Goal: Transaction & Acquisition: Purchase product/service

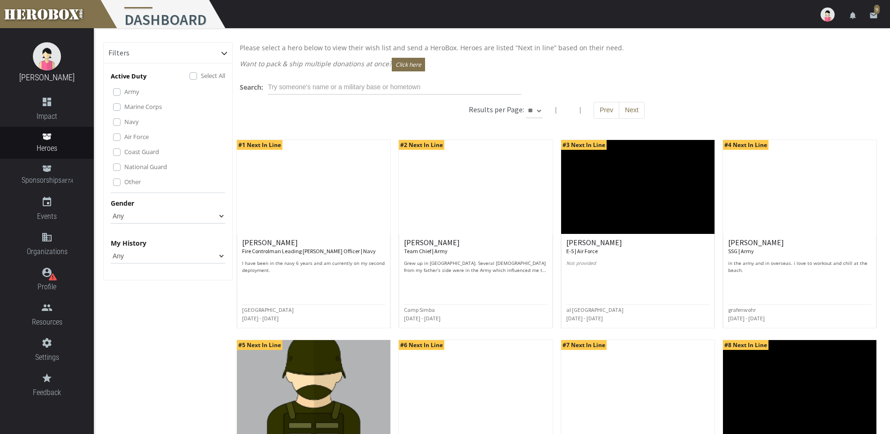
click at [219, 219] on select "Any [DEMOGRAPHIC_DATA] [DEMOGRAPHIC_DATA]" at bounding box center [168, 215] width 115 height 15
select select "[DEMOGRAPHIC_DATA]"
click at [111, 208] on select "Any [DEMOGRAPHIC_DATA] [DEMOGRAPHIC_DATA]" at bounding box center [168, 215] width 115 height 15
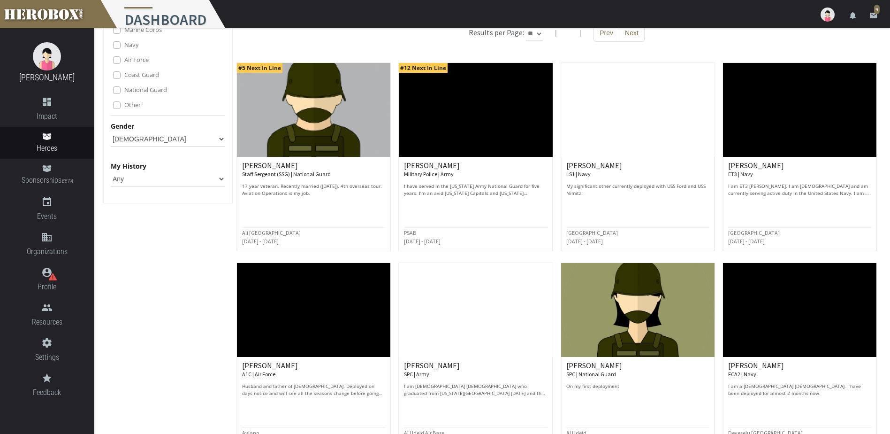
scroll to position [94, 0]
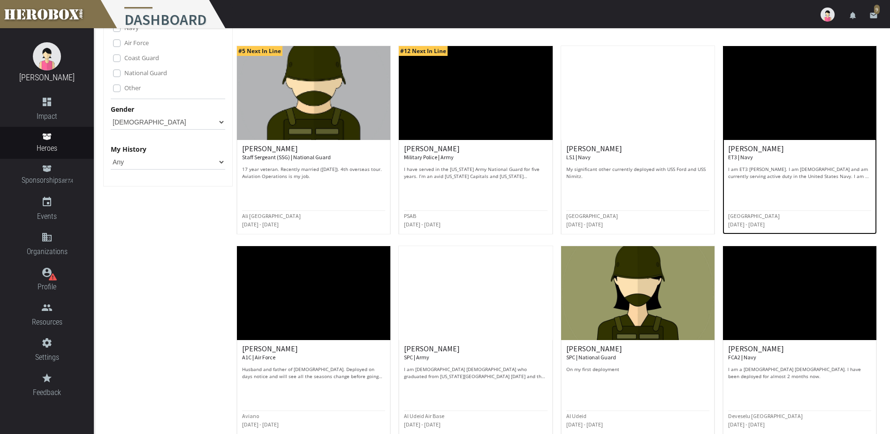
click at [793, 104] on img at bounding box center [799, 93] width 153 height 94
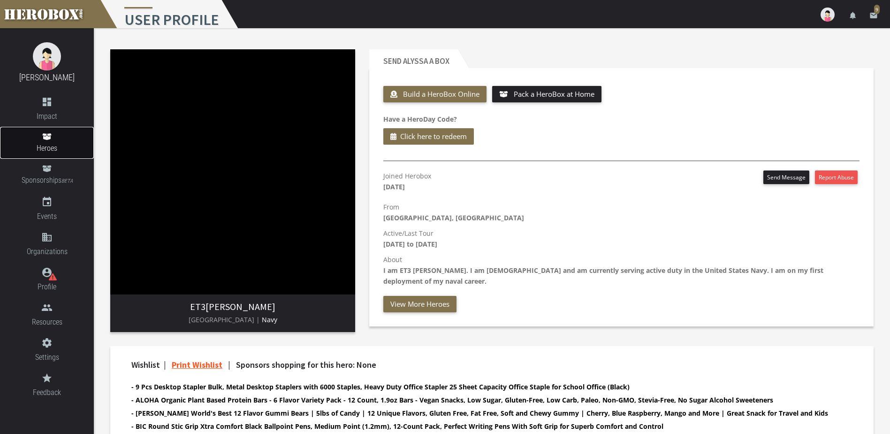
click at [44, 143] on span "Heroes" at bounding box center [47, 148] width 94 height 12
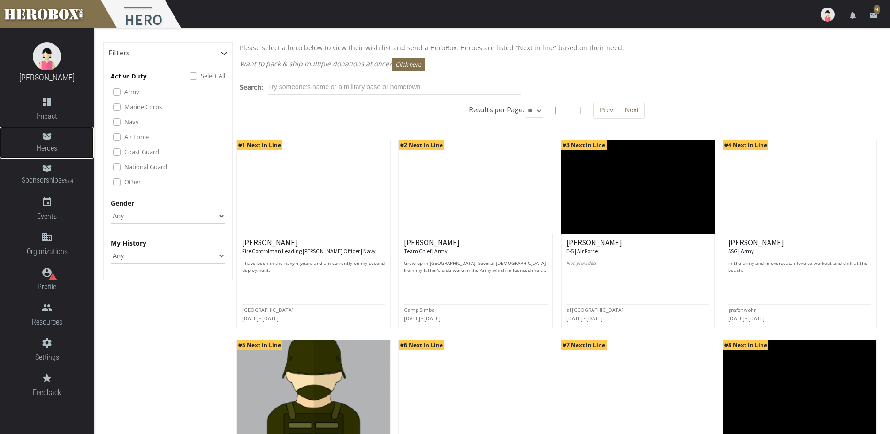
scroll to position [47, 0]
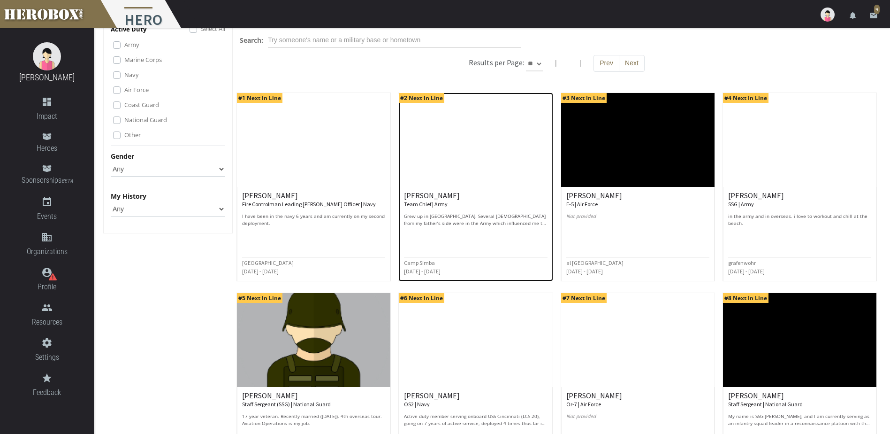
click at [466, 223] on p "Grew up in [GEOGRAPHIC_DATA]. Several [DEMOGRAPHIC_DATA] from my father’s side …" at bounding box center [475, 220] width 143 height 14
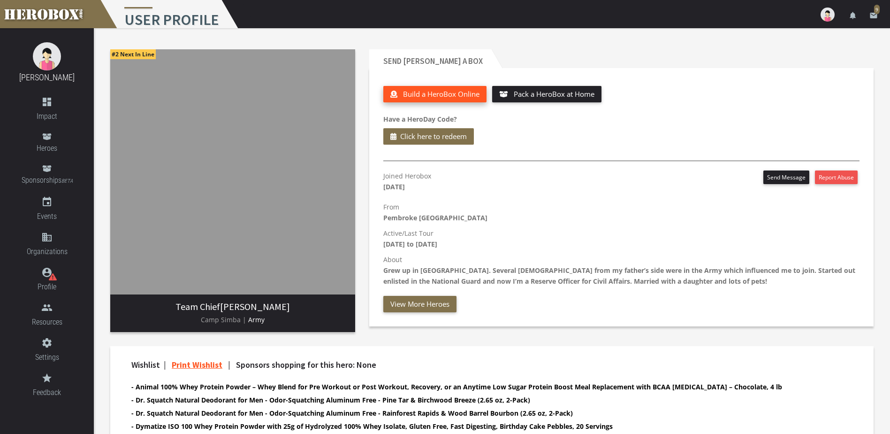
click at [449, 91] on span "Build a HeroBox Online" at bounding box center [441, 93] width 77 height 9
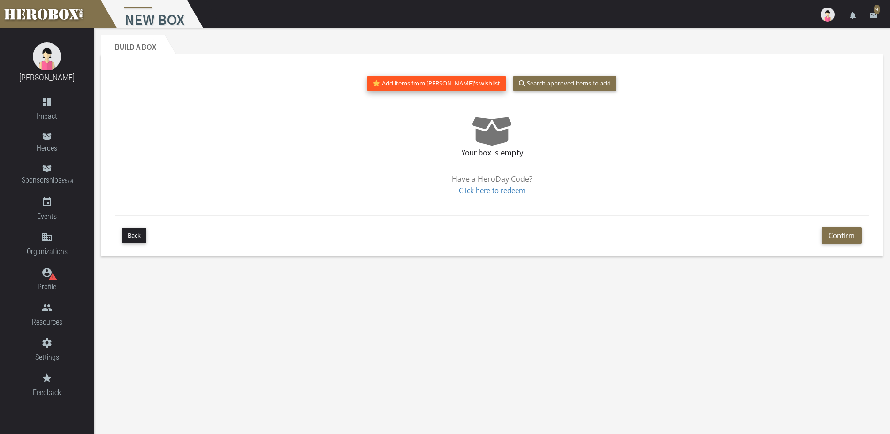
click at [427, 82] on button "Add items from [PERSON_NAME]'s wishlist" at bounding box center [436, 83] width 138 height 15
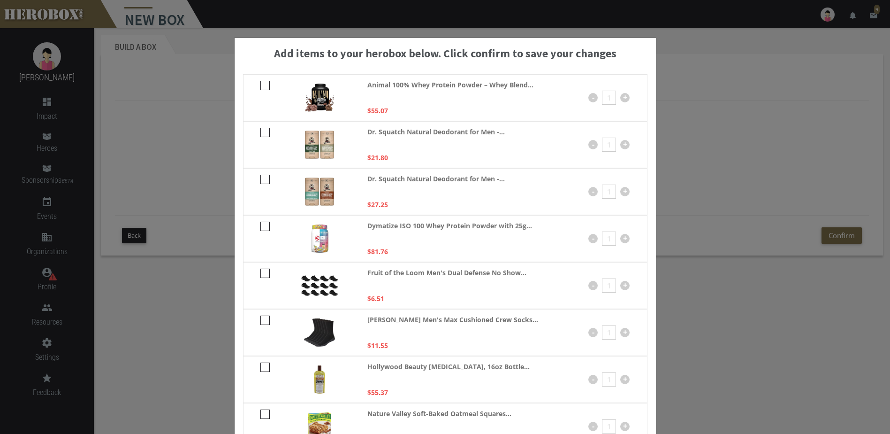
click at [260, 321] on icon at bounding box center [264, 319] width 9 height 9
click at [260, 321] on input "checkbox" at bounding box center [263, 323] width 6 height 15
checkbox input "****"
click at [262, 271] on icon at bounding box center [264, 272] width 9 height 9
click at [262, 271] on input "checkbox" at bounding box center [263, 276] width 6 height 15
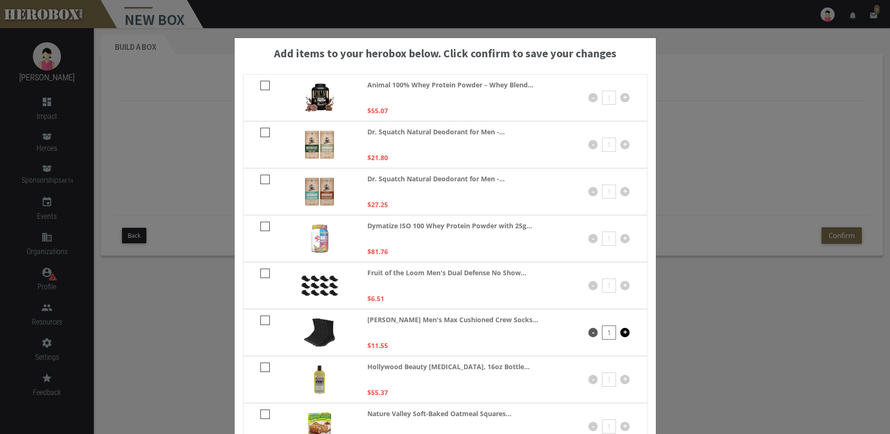
checkbox input "****"
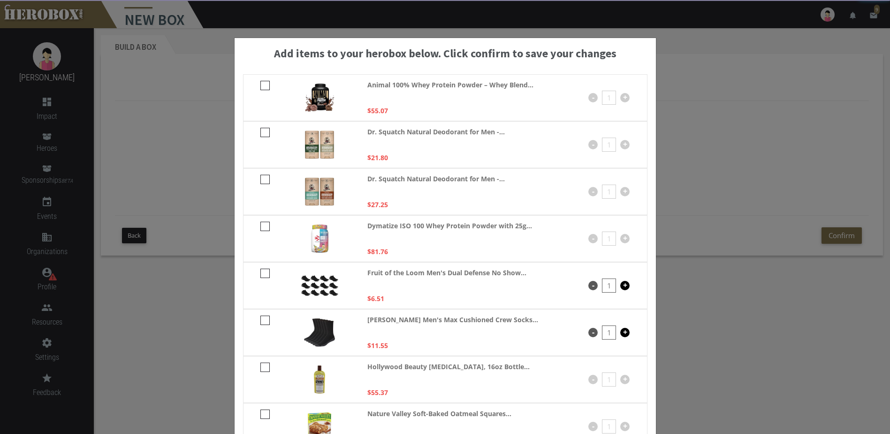
click at [260, 364] on icon at bounding box center [264, 366] width 9 height 9
click at [260, 364] on input "checkbox" at bounding box center [263, 370] width 6 height 15
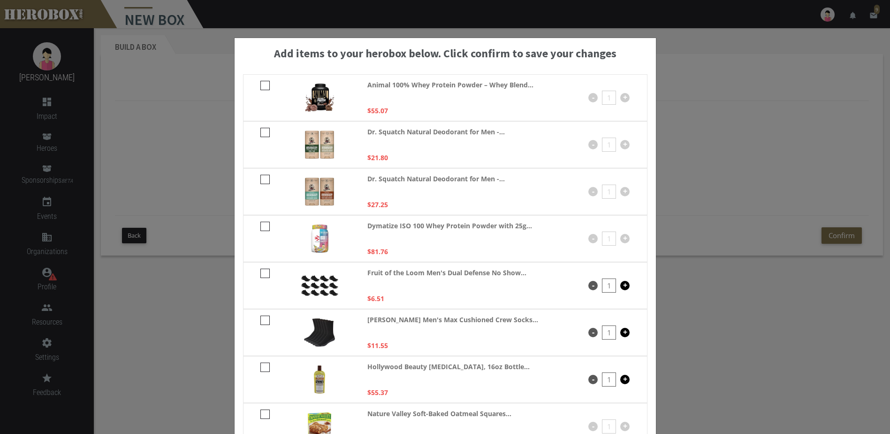
click at [260, 362] on icon at bounding box center [264, 366] width 9 height 9
click at [260, 363] on input "checkbox" at bounding box center [263, 370] width 6 height 15
checkbox input "*****"
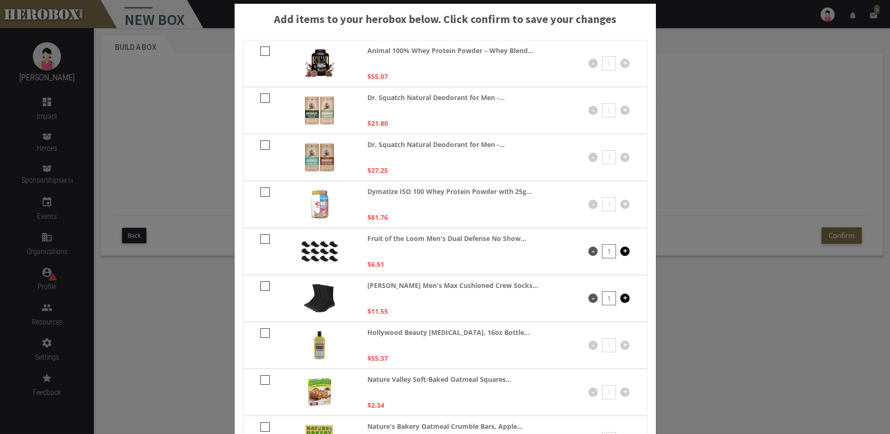
scroll to position [47, 0]
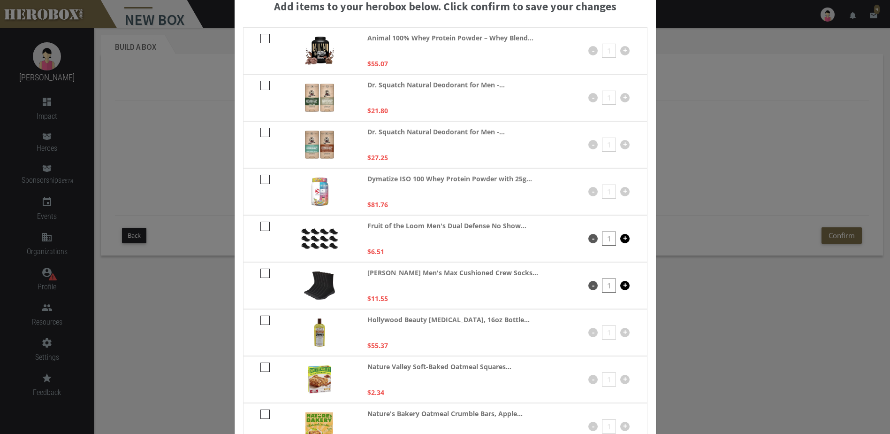
click at [260, 37] on icon at bounding box center [264, 38] width 9 height 9
click at [260, 37] on input "checkbox" at bounding box center [263, 41] width 6 height 15
checkbox input "****"
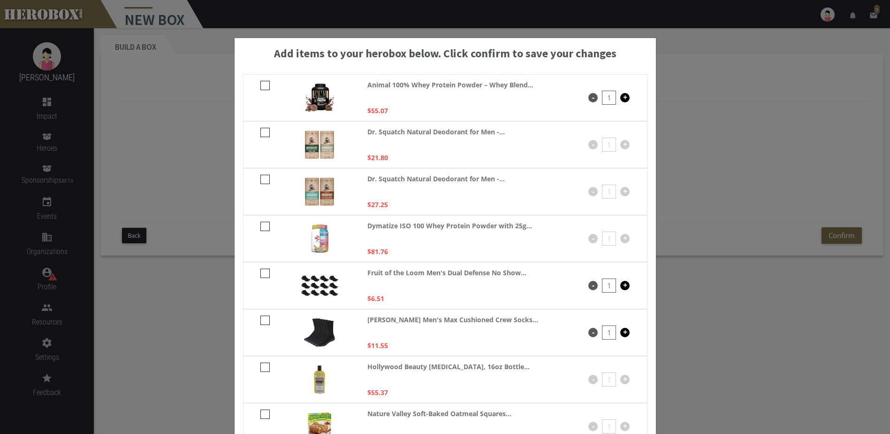
click at [260, 132] on icon at bounding box center [264, 132] width 9 height 9
click at [260, 132] on input "checkbox" at bounding box center [263, 135] width 6 height 15
checkbox input "****"
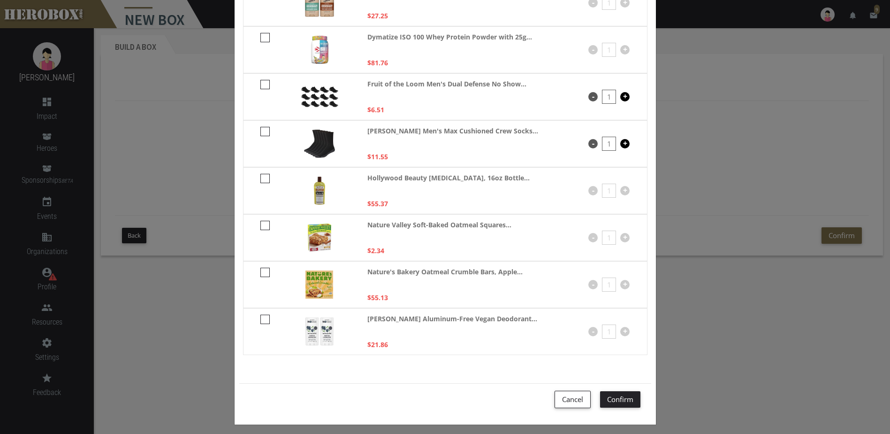
scroll to position [194, 0]
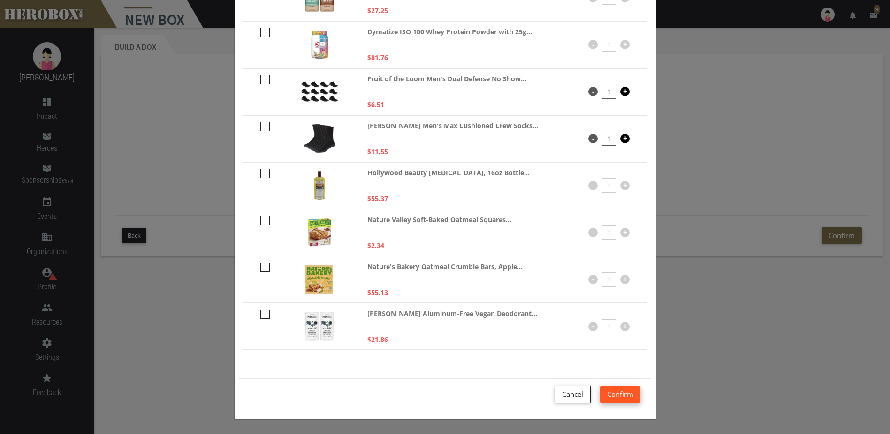
click at [612, 394] on button "Confirm" at bounding box center [620, 394] width 40 height 16
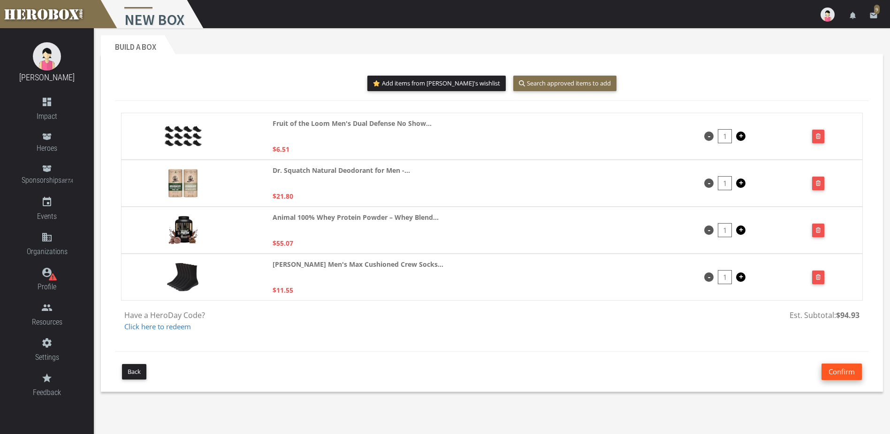
click at [843, 369] on button "Confirm" at bounding box center [842, 371] width 40 height 16
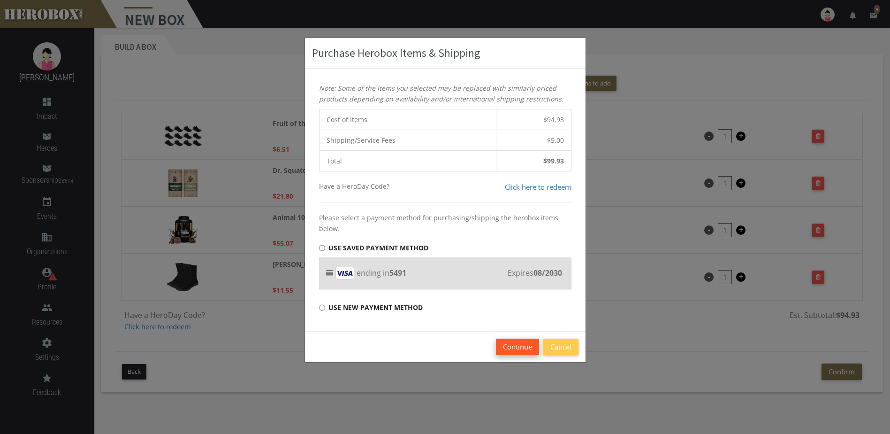
click at [521, 344] on button "Continue" at bounding box center [517, 346] width 43 height 16
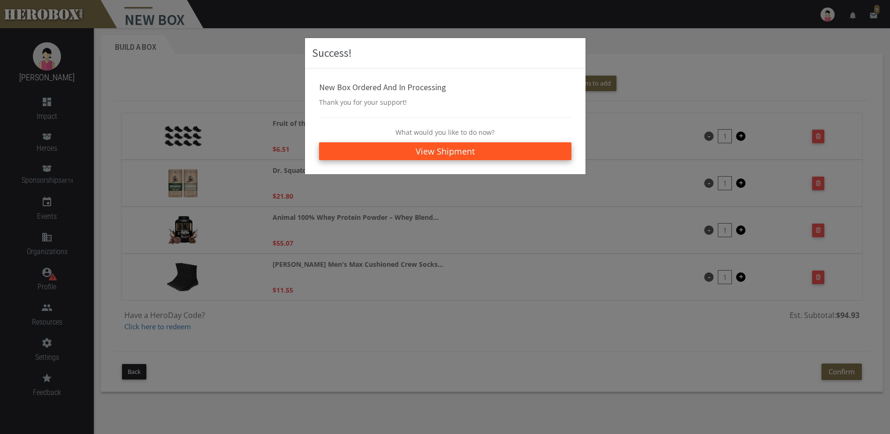
click at [431, 150] on link "View Shipment" at bounding box center [445, 151] width 253 height 18
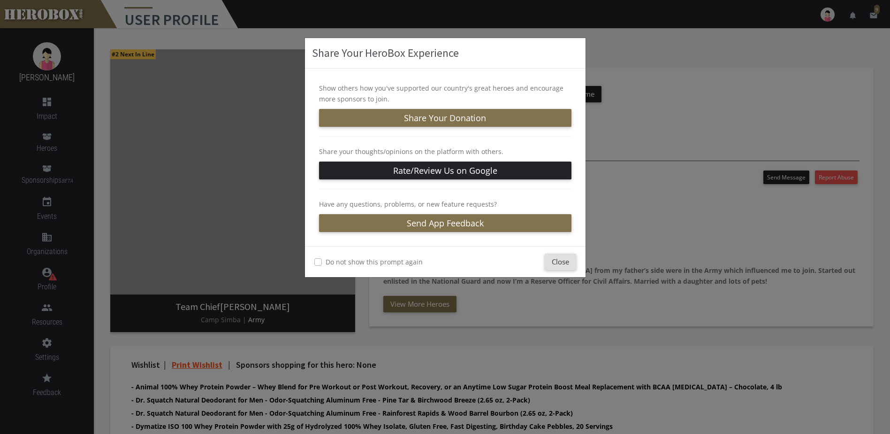
click at [714, 352] on div "Share Your HeroBox Experience Show others how you've supported our country's gr…" at bounding box center [445, 217] width 890 height 434
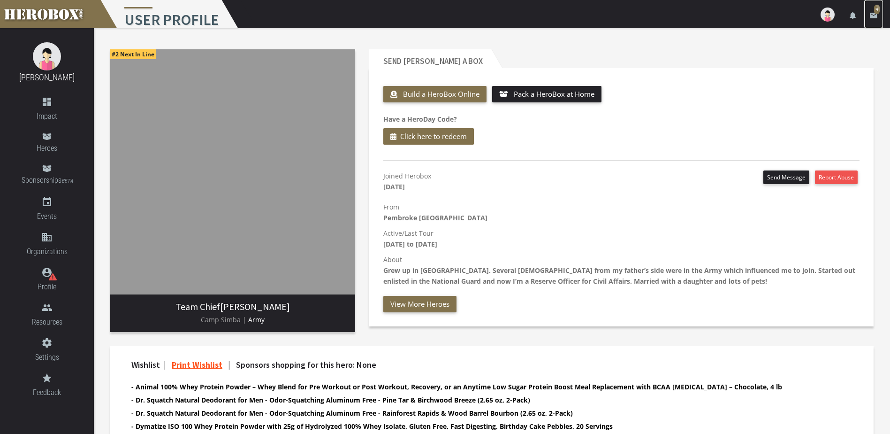
click at [874, 6] on span "9" at bounding box center [877, 9] width 6 height 9
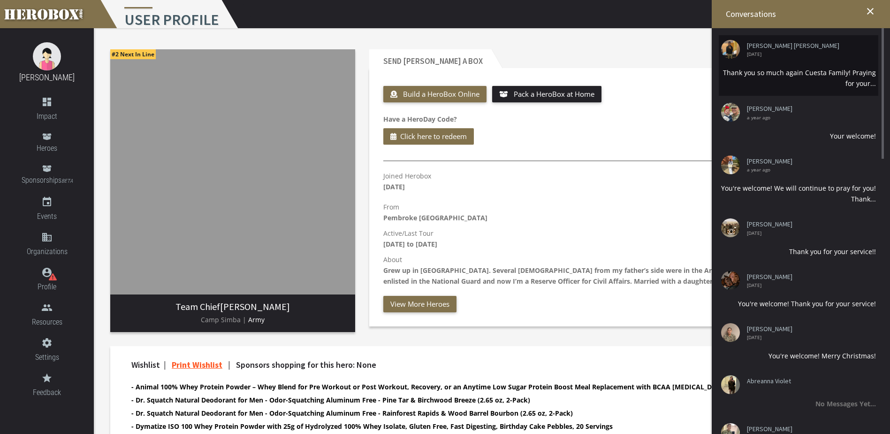
click at [774, 76] on div "Thank you so much again Cuesta Family! Praying for your..." at bounding box center [798, 78] width 155 height 22
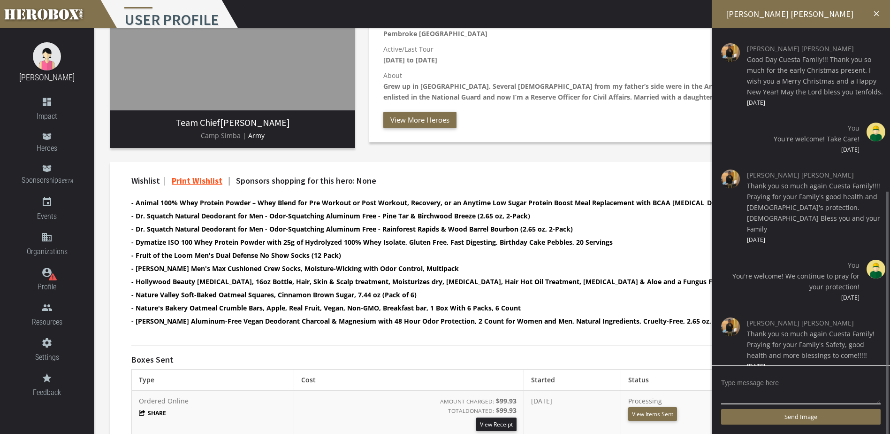
scroll to position [203, 0]
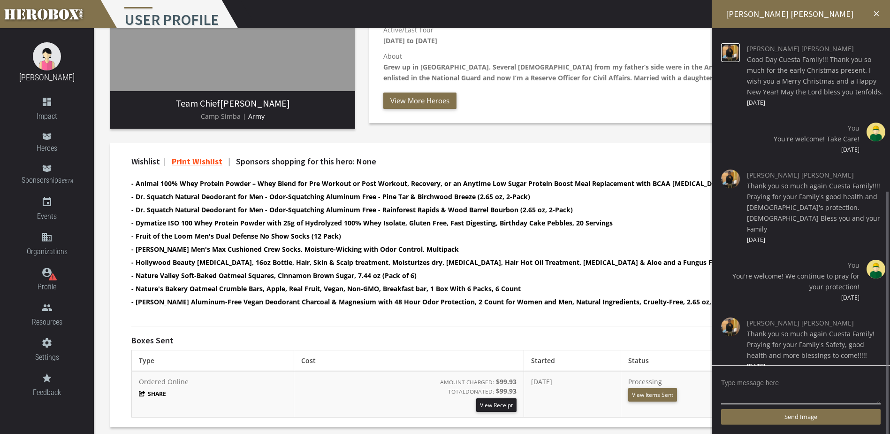
click at [733, 49] on img at bounding box center [730, 52] width 19 height 19
